Goal: Information Seeking & Learning: Check status

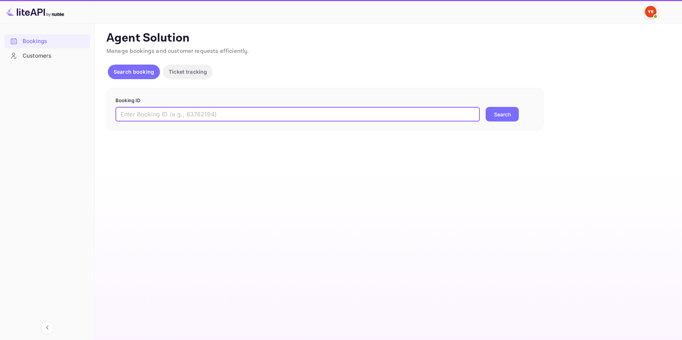
drag, startPoint x: 156, startPoint y: 115, endPoint x: 184, endPoint y: 114, distance: 27.7
click at [157, 115] on input "text" at bounding box center [298, 114] width 364 height 15
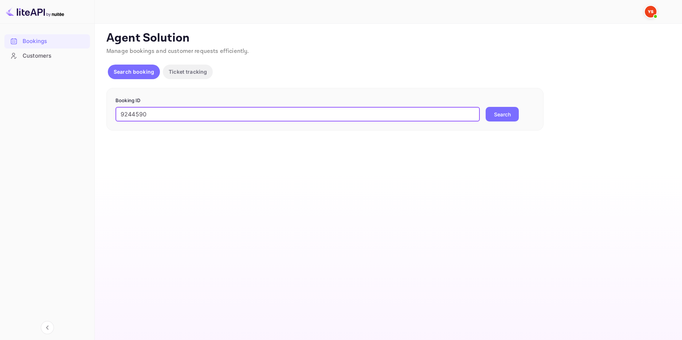
type input "9244590"
click at [496, 111] on button "Search" at bounding box center [502, 114] width 33 height 15
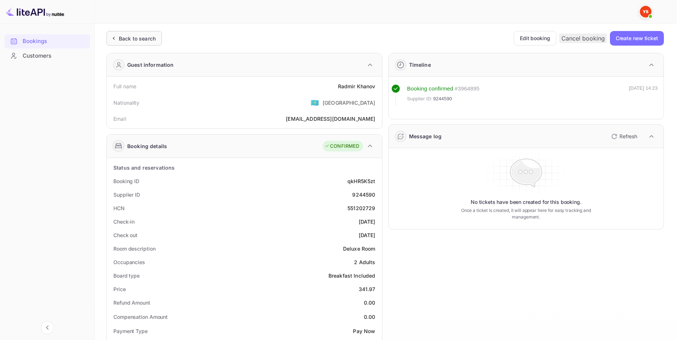
click at [137, 32] on div "Back to search" at bounding box center [133, 38] width 55 height 15
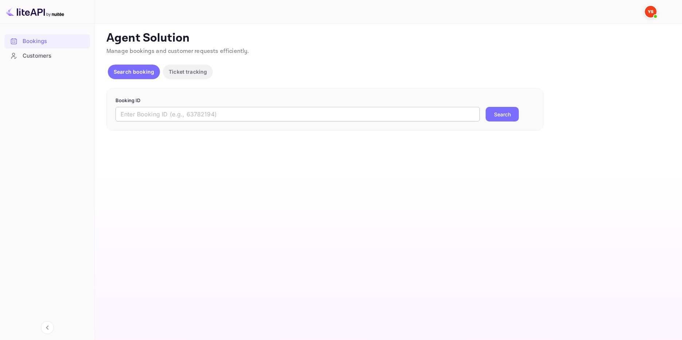
click at [225, 114] on input "text" at bounding box center [298, 114] width 364 height 15
paste input "7425369"
type input "7425369"
click at [503, 111] on button "Search" at bounding box center [502, 114] width 33 height 15
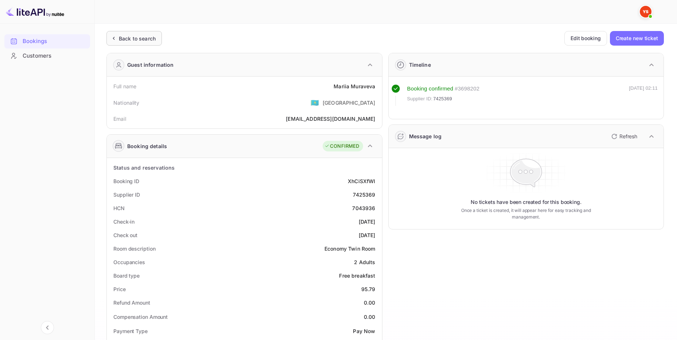
click at [144, 39] on div "Back to search" at bounding box center [137, 39] width 37 height 8
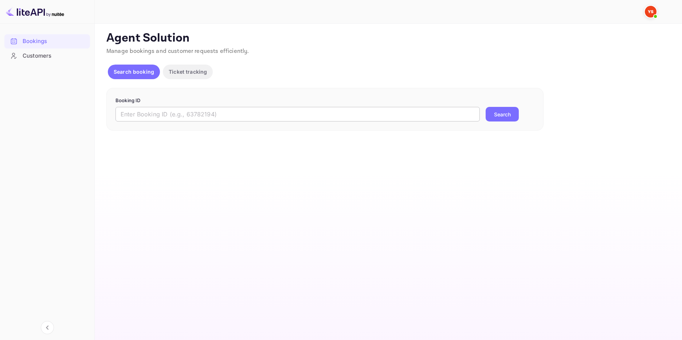
click at [213, 113] on input "text" at bounding box center [298, 114] width 364 height 15
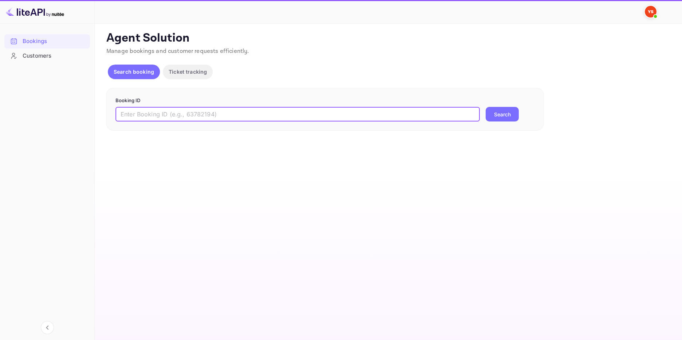
paste input "9829487"
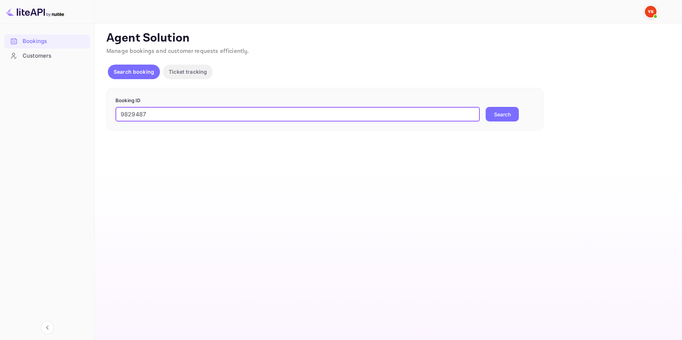
type input "9829487"
click at [514, 113] on button "Search" at bounding box center [502, 114] width 33 height 15
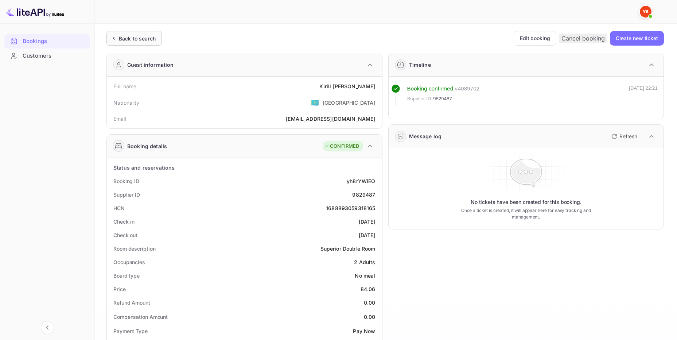
click at [159, 43] on div "Back to search" at bounding box center [133, 38] width 55 height 15
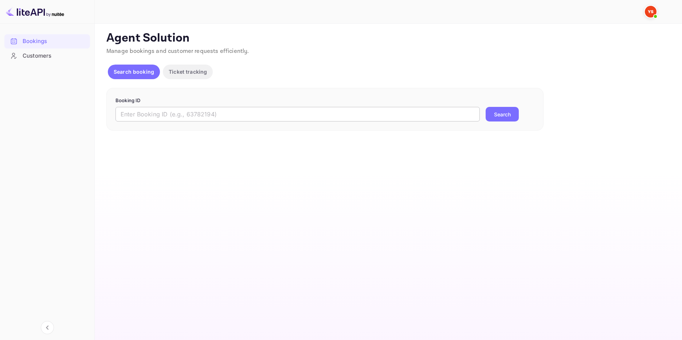
drag, startPoint x: 204, startPoint y: 119, endPoint x: 209, endPoint y: 118, distance: 4.5
click at [205, 119] on input "text" at bounding box center [298, 114] width 364 height 15
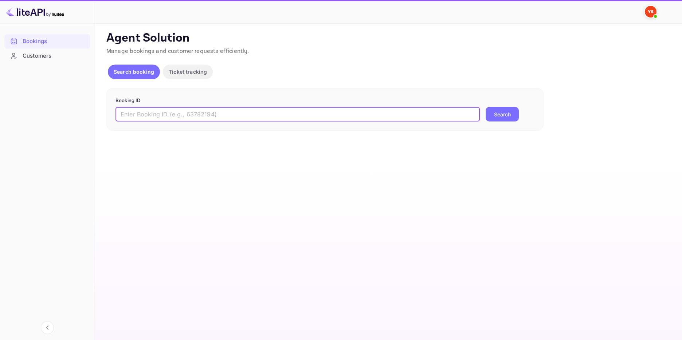
paste input "9765133"
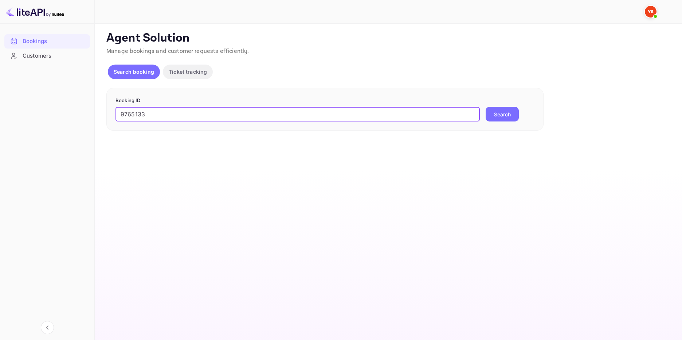
type input "9765133"
click at [521, 114] on div "9765133 ​ Search" at bounding box center [325, 114] width 419 height 15
click at [515, 114] on button "Search" at bounding box center [502, 114] width 33 height 15
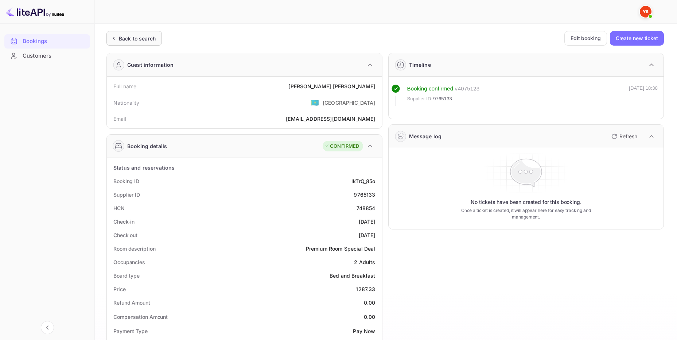
click at [143, 37] on div "Back to search" at bounding box center [137, 39] width 37 height 8
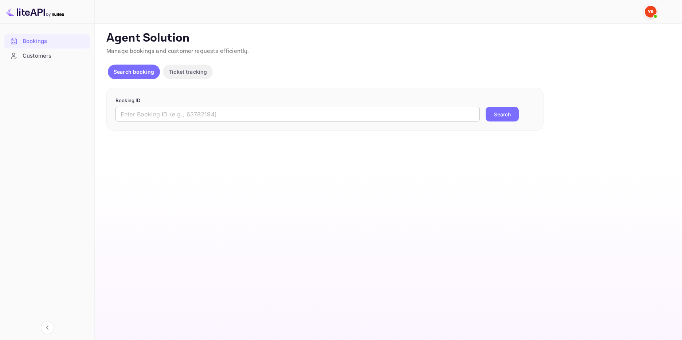
click at [206, 116] on input "text" at bounding box center [298, 114] width 364 height 15
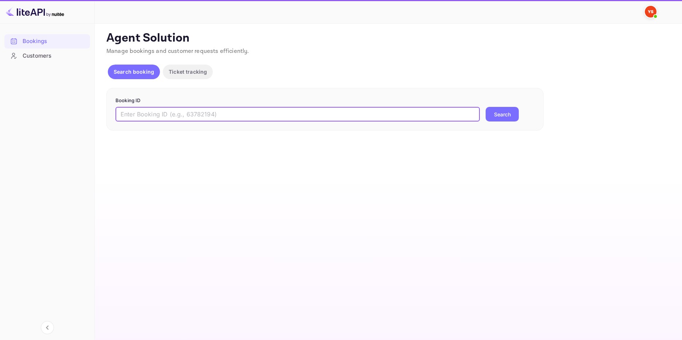
paste input "9612683"
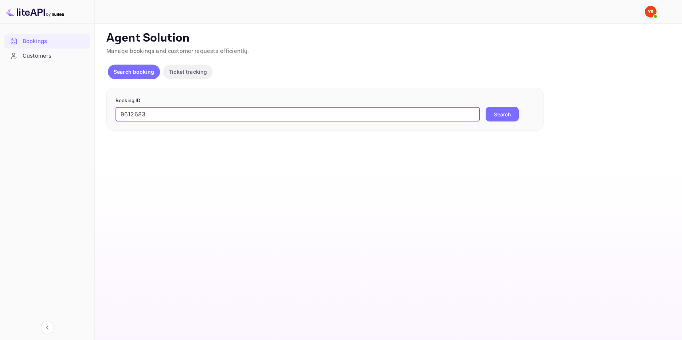
type input "9612683"
click at [498, 112] on button "Search" at bounding box center [502, 114] width 33 height 15
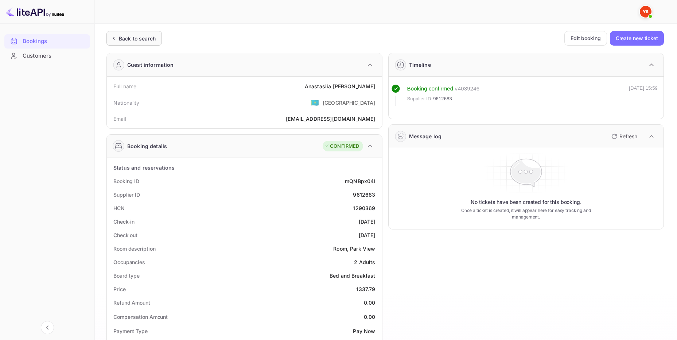
click at [154, 39] on div "Back to search" at bounding box center [137, 39] width 37 height 8
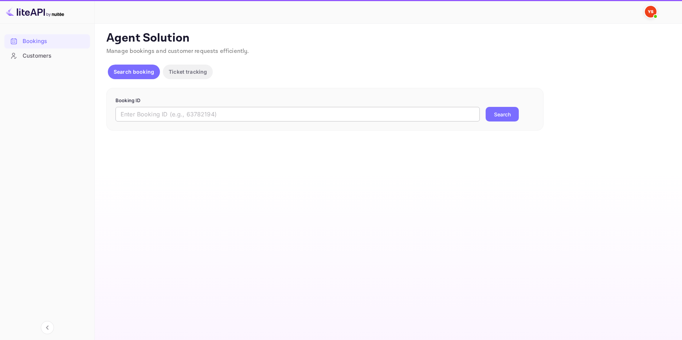
click at [177, 114] on input "text" at bounding box center [298, 114] width 364 height 15
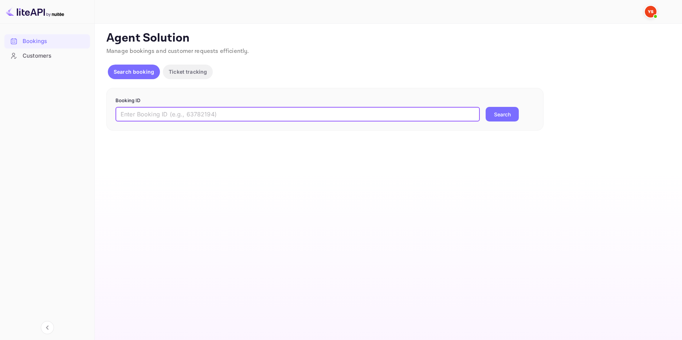
paste input "6760002"
type input "6760002"
click at [507, 113] on button "Search" at bounding box center [502, 114] width 33 height 15
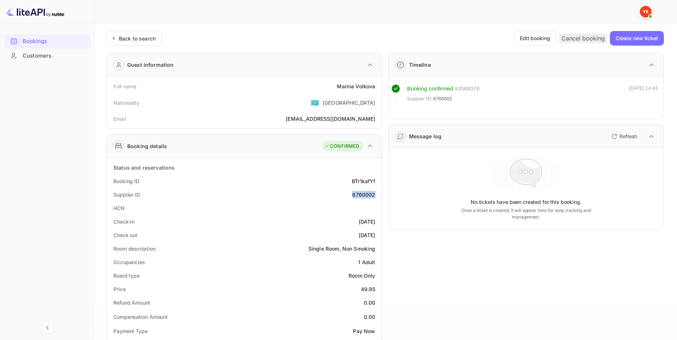
drag, startPoint x: 377, startPoint y: 194, endPoint x: 255, endPoint y: 195, distance: 121.7
click at [351, 195] on div "Supplier ID 6760002" at bounding box center [244, 194] width 269 height 13
copy div "6760002"
drag, startPoint x: 378, startPoint y: 88, endPoint x: 339, endPoint y: 88, distance: 39.4
click at [339, 88] on div "Full name [PERSON_NAME]" at bounding box center [244, 85] width 269 height 13
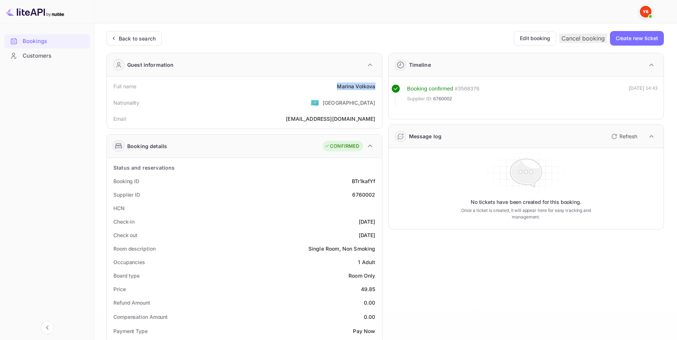
copy div "[PERSON_NAME]"
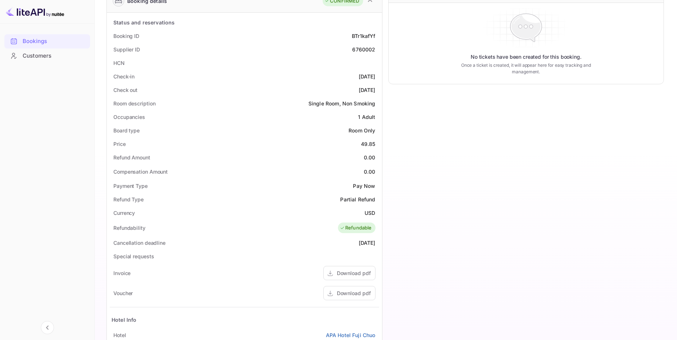
scroll to position [146, 0]
drag, startPoint x: 374, startPoint y: 144, endPoint x: 360, endPoint y: 149, distance: 14.8
click at [360, 149] on div "Price 49.85" at bounding box center [244, 142] width 269 height 13
copy div "49.85"
drag, startPoint x: 376, startPoint y: 212, endPoint x: 365, endPoint y: 214, distance: 11.2
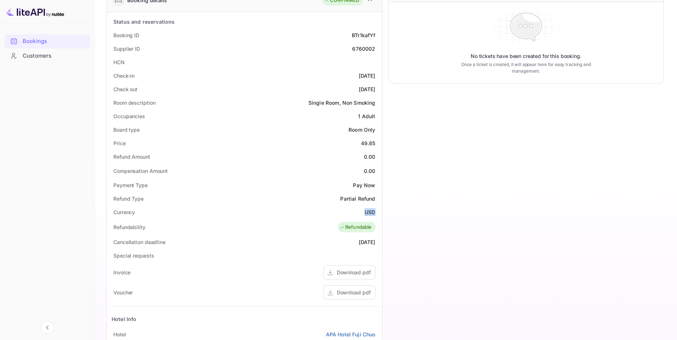
click at [365, 214] on div "Currency USD" at bounding box center [244, 211] width 269 height 13
copy div "USD"
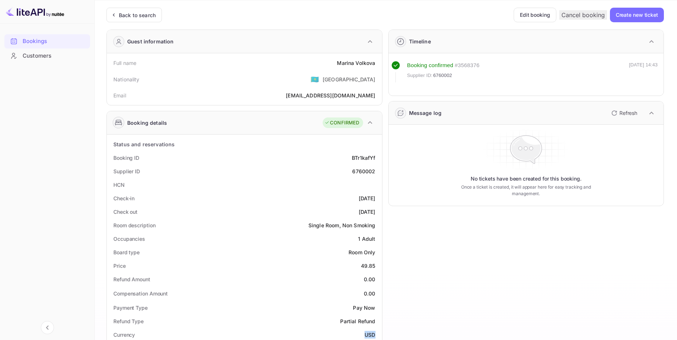
scroll to position [0, 0]
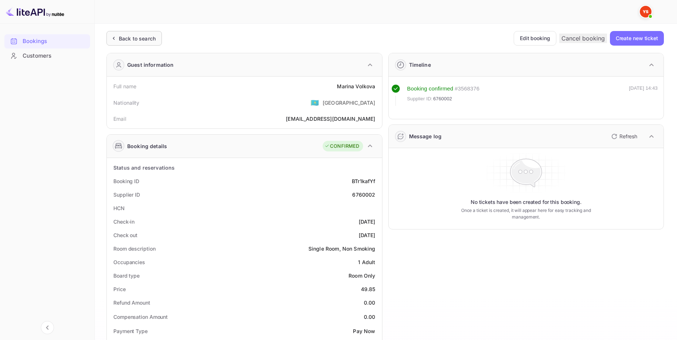
click at [152, 36] on div "Back to search" at bounding box center [137, 39] width 37 height 8
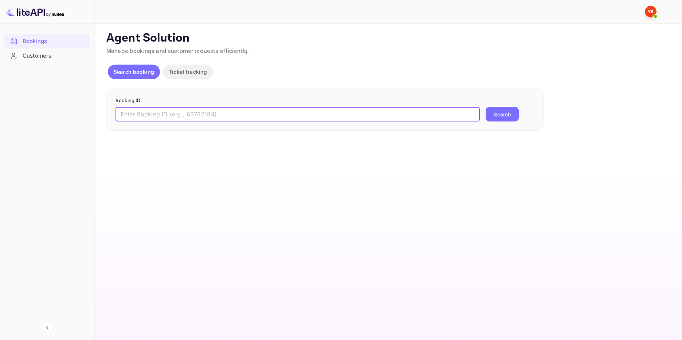
drag, startPoint x: 263, startPoint y: 117, endPoint x: 284, endPoint y: 117, distance: 20.8
click at [266, 117] on input "text" at bounding box center [298, 114] width 364 height 15
paste input "9784755"
type input "9784755"
drag, startPoint x: 482, startPoint y: 115, endPoint x: 501, endPoint y: 115, distance: 18.6
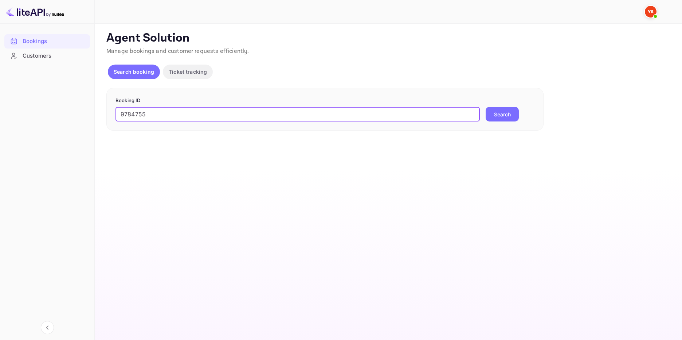
click at [488, 115] on div "9784755 ​ Search" at bounding box center [325, 114] width 419 height 15
click at [501, 115] on button "Search" at bounding box center [502, 114] width 33 height 15
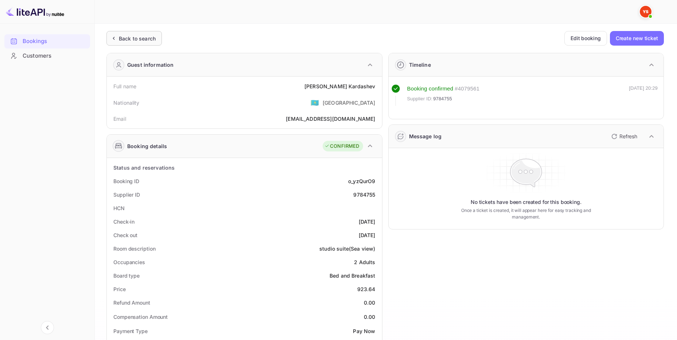
click at [145, 36] on div "Back to search" at bounding box center [137, 39] width 37 height 8
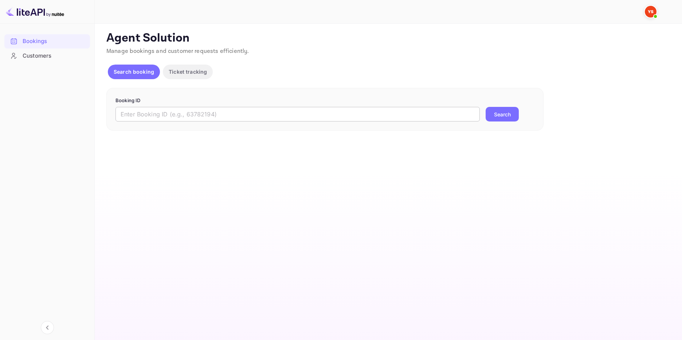
drag, startPoint x: 267, startPoint y: 105, endPoint x: 270, endPoint y: 113, distance: 8.5
click at [268, 107] on form "Booking ID ​ Search" at bounding box center [325, 109] width 419 height 25
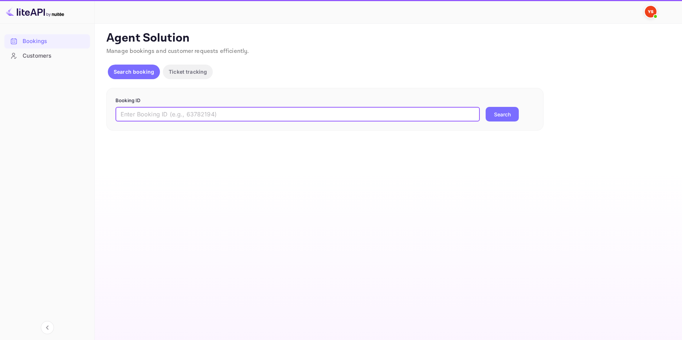
drag, startPoint x: 270, startPoint y: 115, endPoint x: 305, endPoint y: 117, distance: 35.4
click at [270, 115] on input "text" at bounding box center [298, 114] width 364 height 15
paste input "9803455"
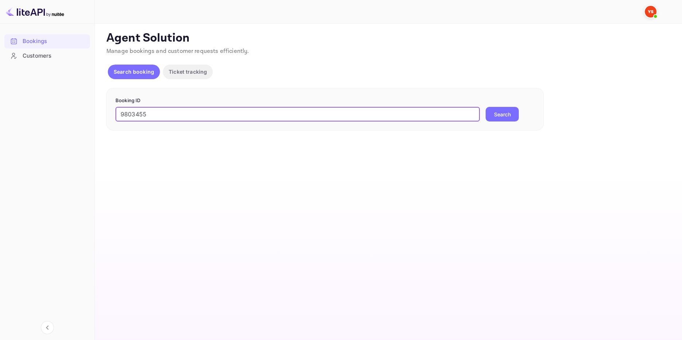
type input "9803455"
click at [494, 114] on button "Search" at bounding box center [502, 114] width 33 height 15
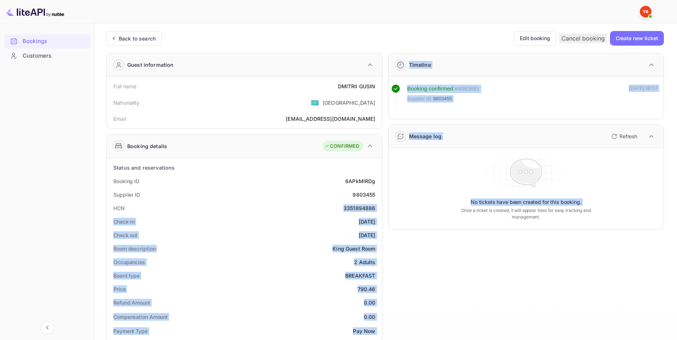
drag, startPoint x: 360, startPoint y: 208, endPoint x: 384, endPoint y: 208, distance: 24.1
click at [384, 208] on div "Guest information Full name [PERSON_NAME] Nationality 🇰🇿 [DEMOGRAPHIC_DATA] Ema…" at bounding box center [382, 320] width 563 height 546
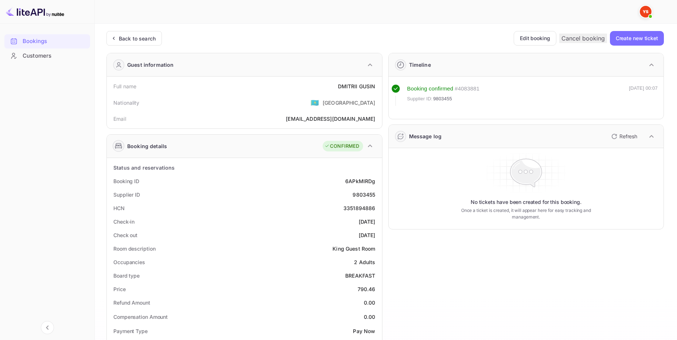
click at [316, 197] on div "Supplier ID 9803455" at bounding box center [244, 194] width 269 height 13
click at [345, 206] on div "3351894886" at bounding box center [359, 208] width 32 height 8
click at [335, 206] on div "HCN 3351894886" at bounding box center [244, 207] width 269 height 13
click at [146, 37] on div "Back to search" at bounding box center [137, 39] width 37 height 8
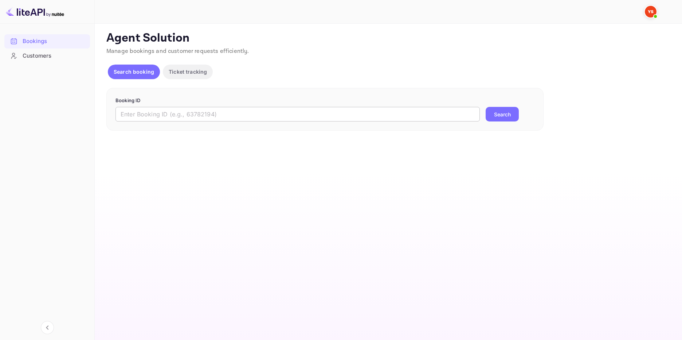
click at [271, 110] on input "text" at bounding box center [298, 114] width 364 height 15
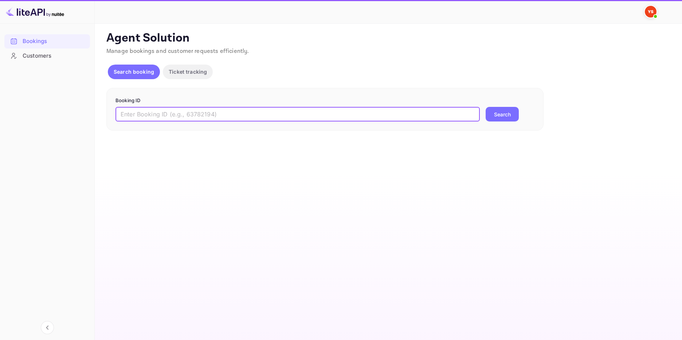
paste input "9466113"
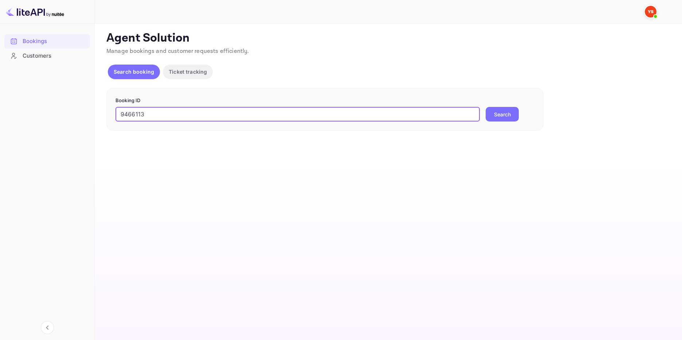
type input "9466113"
click at [515, 113] on button "Search" at bounding box center [502, 114] width 33 height 15
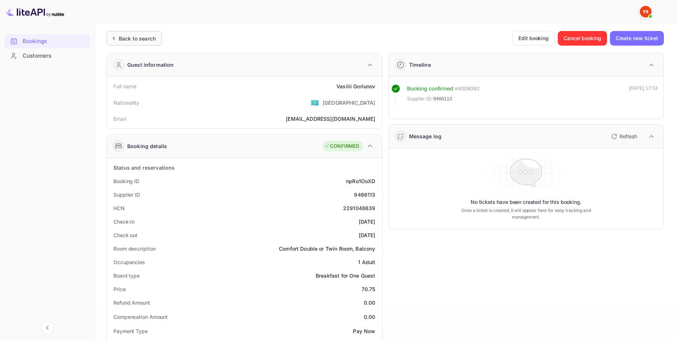
click at [151, 35] on div "Back to search" at bounding box center [137, 39] width 37 height 8
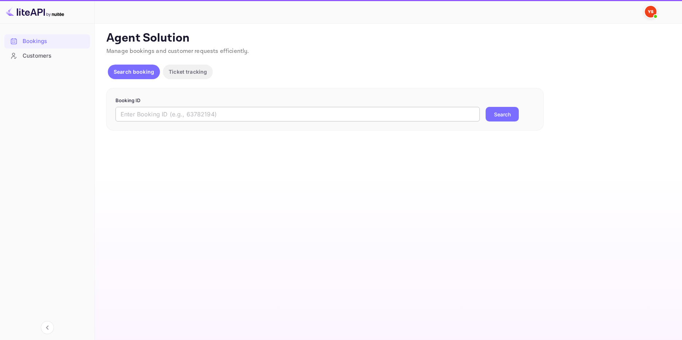
drag, startPoint x: 160, startPoint y: 116, endPoint x: 167, endPoint y: 115, distance: 7.0
click at [160, 115] on input "text" at bounding box center [298, 114] width 364 height 15
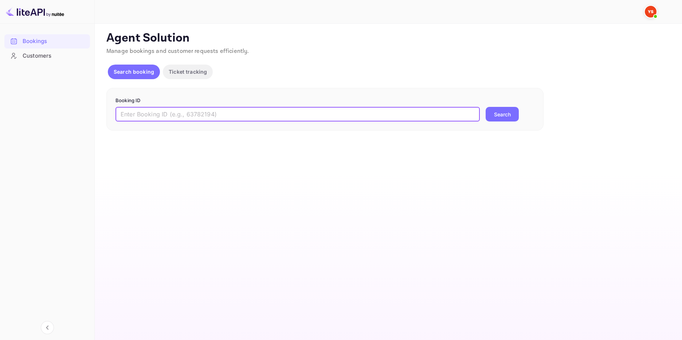
paste input "9492259"
type input "9492259"
click at [509, 116] on button "Search" at bounding box center [502, 114] width 33 height 15
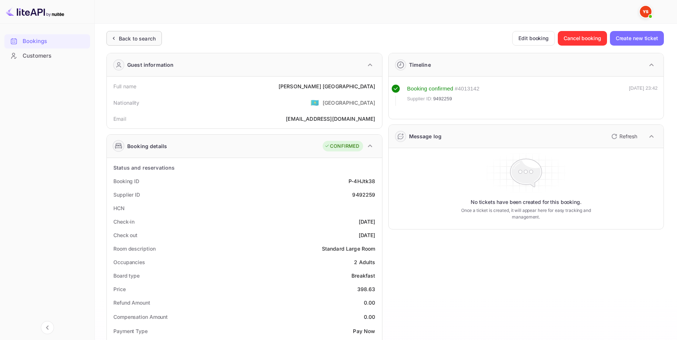
click at [149, 36] on div "Back to search" at bounding box center [137, 39] width 37 height 8
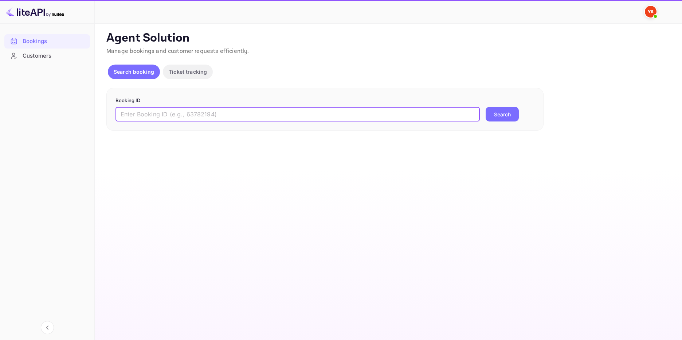
click at [272, 111] on input "text" at bounding box center [298, 114] width 364 height 15
paste input "9373097"
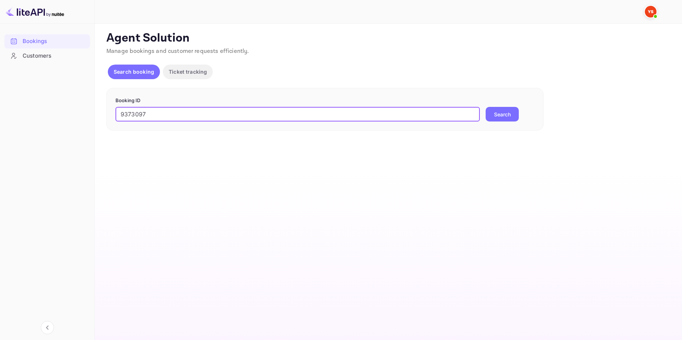
type input "9373097"
click at [505, 109] on button "Search" at bounding box center [502, 114] width 33 height 15
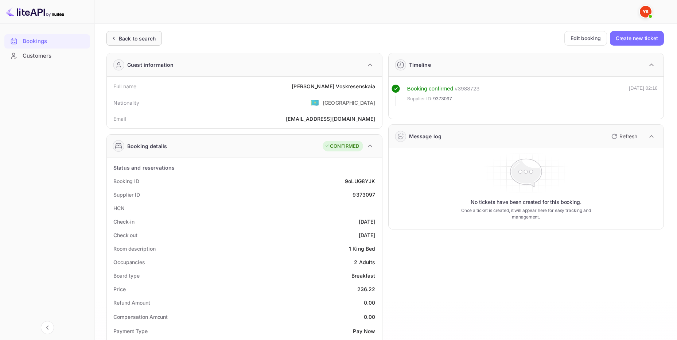
click at [134, 37] on div "Back to search" at bounding box center [137, 39] width 37 height 8
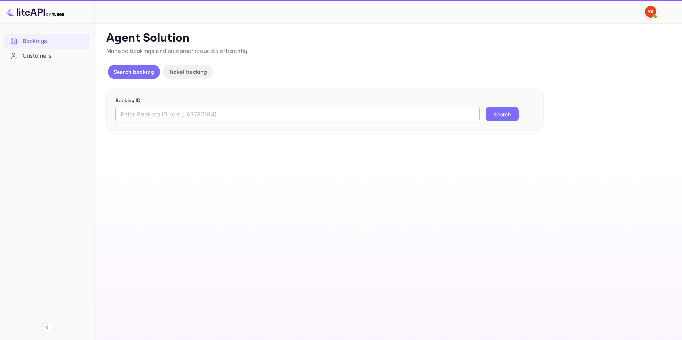
click at [165, 112] on input "text" at bounding box center [298, 114] width 364 height 15
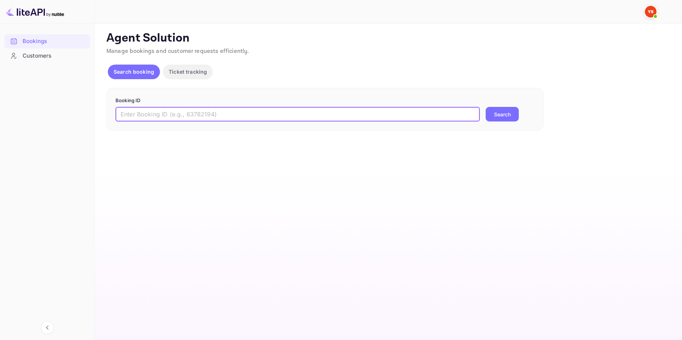
paste input "9234320"
type input "9234320"
click at [501, 113] on button "Search" at bounding box center [502, 114] width 33 height 15
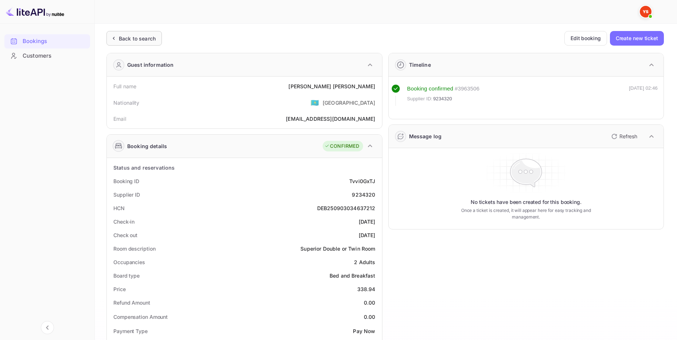
click at [150, 33] on div "Back to search" at bounding box center [133, 38] width 55 height 15
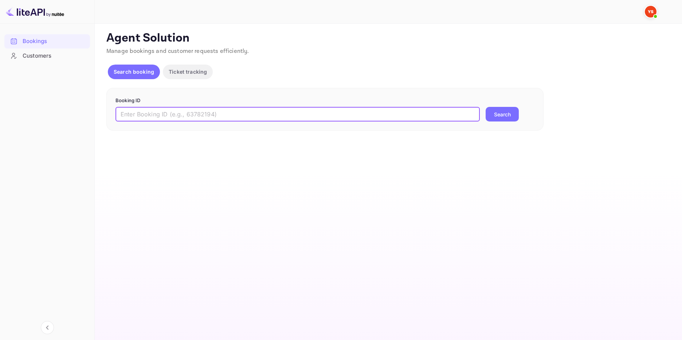
drag, startPoint x: 183, startPoint y: 112, endPoint x: 187, endPoint y: 113, distance: 3.8
click at [183, 112] on input "text" at bounding box center [298, 114] width 364 height 15
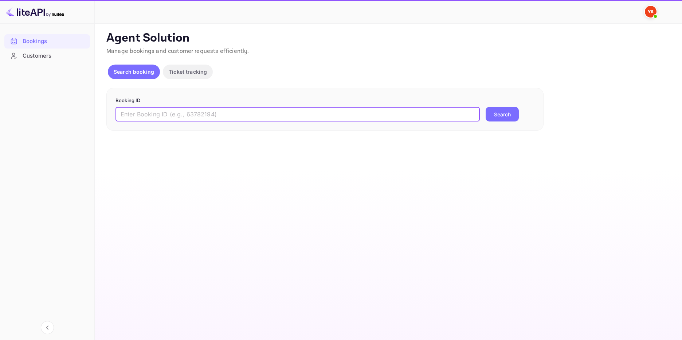
paste input "9233936"
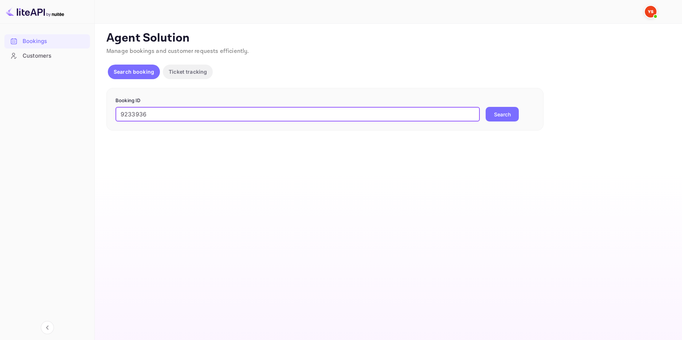
type input "9233936"
click at [510, 113] on button "Search" at bounding box center [502, 114] width 33 height 15
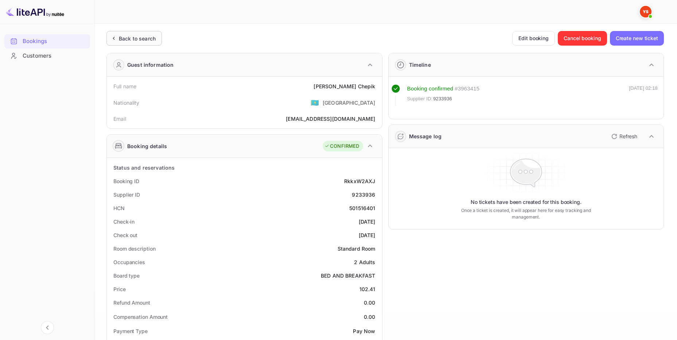
click at [145, 39] on div "Back to search" at bounding box center [137, 39] width 37 height 8
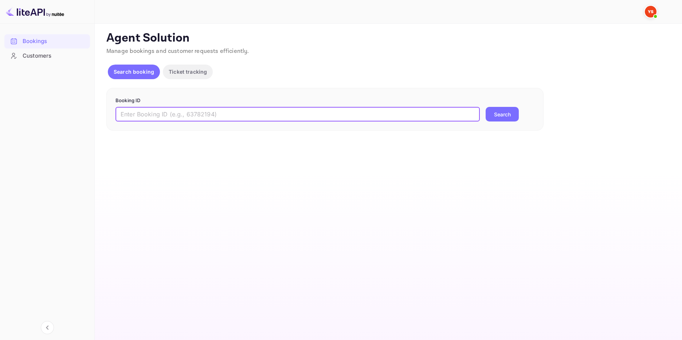
click at [212, 112] on input "text" at bounding box center [298, 114] width 364 height 15
paste input "9406062"
type input "9406062"
click at [508, 114] on button "Search" at bounding box center [502, 114] width 33 height 15
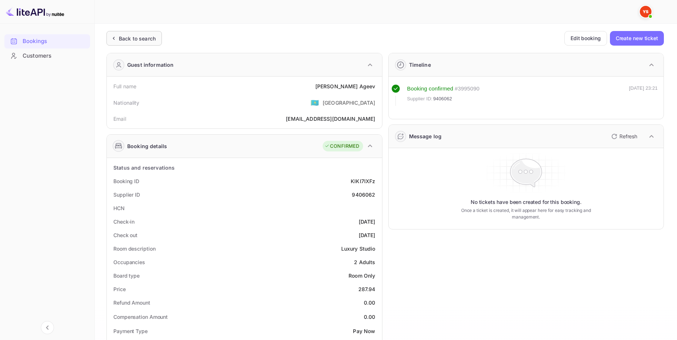
click at [148, 35] on div "Back to search" at bounding box center [137, 39] width 37 height 8
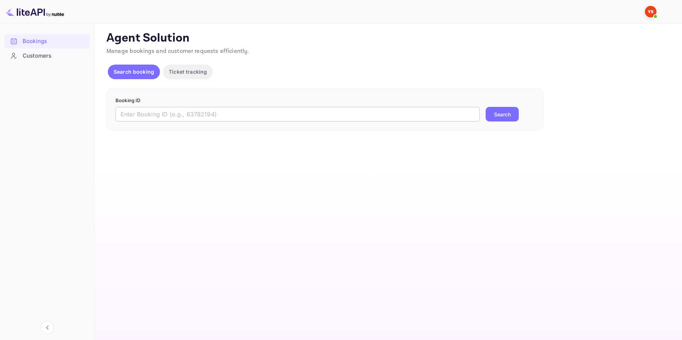
click at [194, 112] on input "text" at bounding box center [298, 114] width 364 height 15
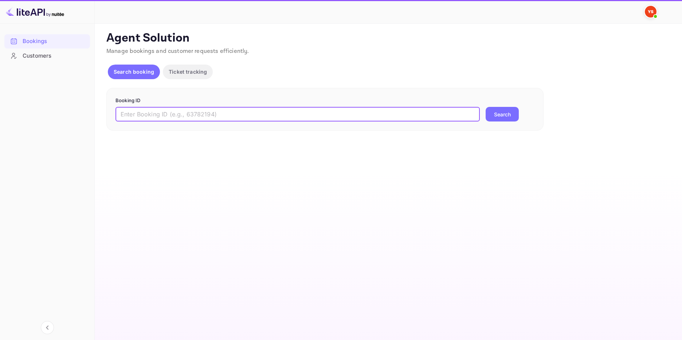
paste input "9827826"
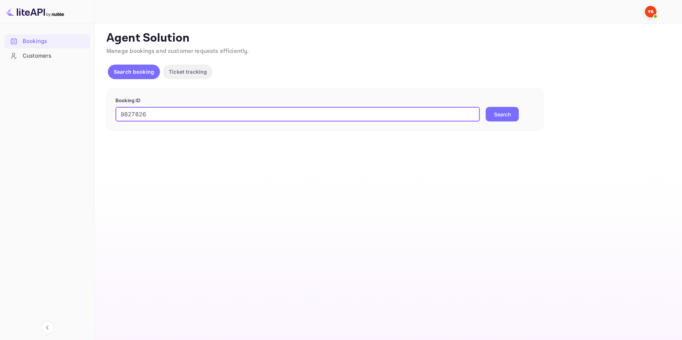
type input "9827826"
click at [509, 112] on button "Search" at bounding box center [502, 114] width 33 height 15
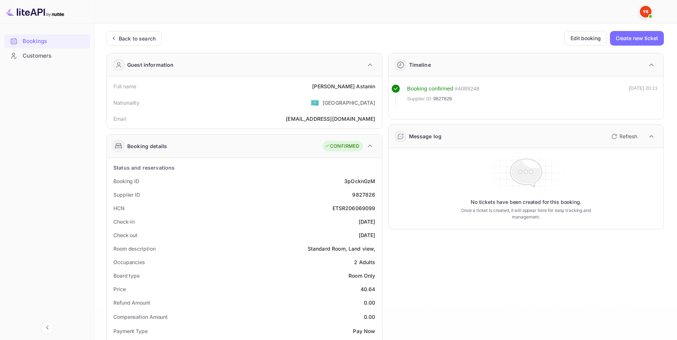
drag, startPoint x: 153, startPoint y: 38, endPoint x: 183, endPoint y: 62, distance: 38.6
click at [152, 38] on div "Back to search" at bounding box center [137, 39] width 37 height 8
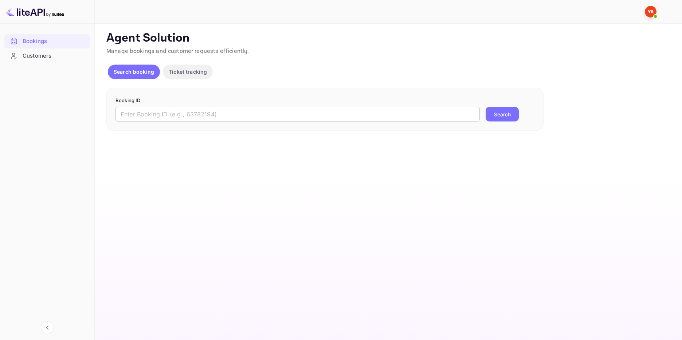
drag, startPoint x: 231, startPoint y: 119, endPoint x: 238, endPoint y: 119, distance: 6.2
click at [233, 119] on input "text" at bounding box center [298, 114] width 364 height 15
paste input "9684934"
type input "9684934"
click at [515, 113] on button "Search" at bounding box center [502, 114] width 33 height 15
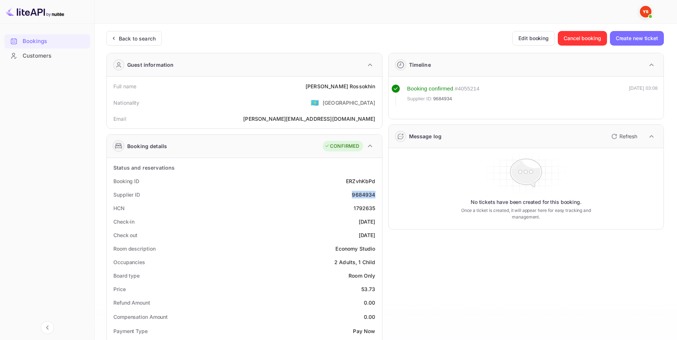
drag, startPoint x: 377, startPoint y: 194, endPoint x: 198, endPoint y: 181, distance: 179.4
click at [346, 195] on div "Supplier ID 9684934" at bounding box center [244, 194] width 269 height 13
copy div "9684934"
drag, startPoint x: 377, startPoint y: 86, endPoint x: 302, endPoint y: 90, distance: 75.2
click at [336, 87] on div "Full name Ivan Rossokhin" at bounding box center [244, 85] width 269 height 13
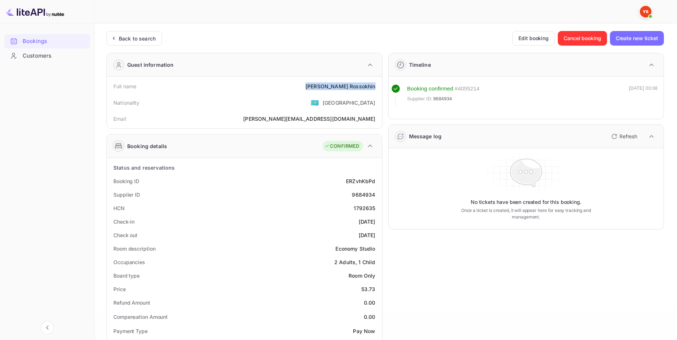
copy div "Ivan Rossokhin"
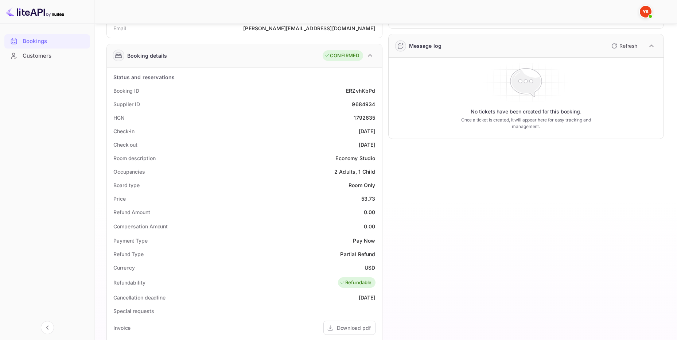
scroll to position [109, 0]
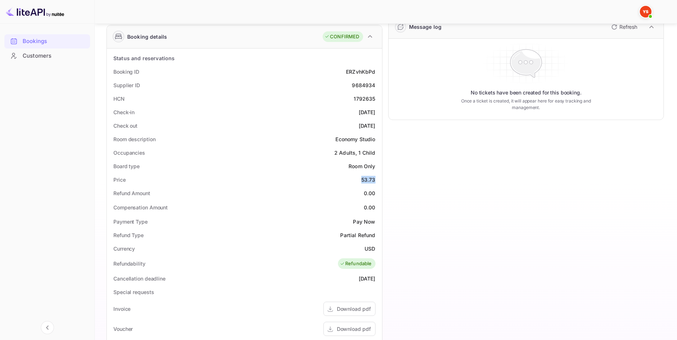
drag, startPoint x: 360, startPoint y: 177, endPoint x: 376, endPoint y: 177, distance: 15.7
click at [376, 177] on div "Price 53.73" at bounding box center [244, 179] width 269 height 13
copy div "53.73"
click at [364, 249] on div "Currency USD" at bounding box center [244, 248] width 269 height 13
copy div "USD"
